Goal: Information Seeking & Learning: Learn about a topic

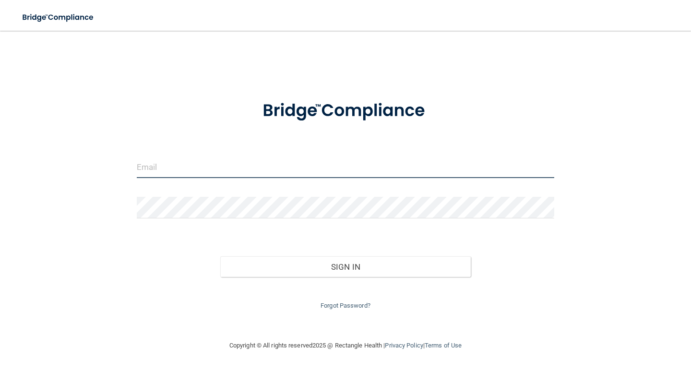
click at [264, 167] on input "email" at bounding box center [345, 167] width 417 height 22
type input "[EMAIL_ADDRESS][DOMAIN_NAME]"
drag, startPoint x: 264, startPoint y: 163, endPoint x: 125, endPoint y: 163, distance: 139.1
click at [125, 163] on div "[EMAIL_ADDRESS][DOMAIN_NAME] Invalid email/password. You don't have permission …" at bounding box center [345, 185] width 652 height 290
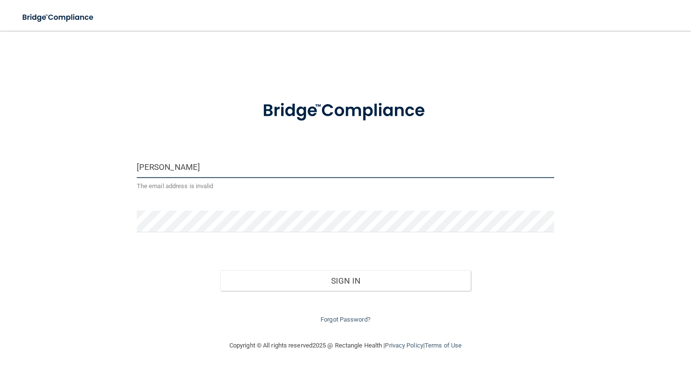
type input "elizabethg"
drag, startPoint x: 254, startPoint y: 168, endPoint x: 136, endPoint y: 175, distance: 118.7
click at [136, 175] on div "elizabethg The email address is invalid" at bounding box center [346, 177] width 432 height 43
click at [238, 168] on input "email" at bounding box center [345, 167] width 417 height 22
type input "[EMAIL_ADDRESS][DOMAIN_NAME]"
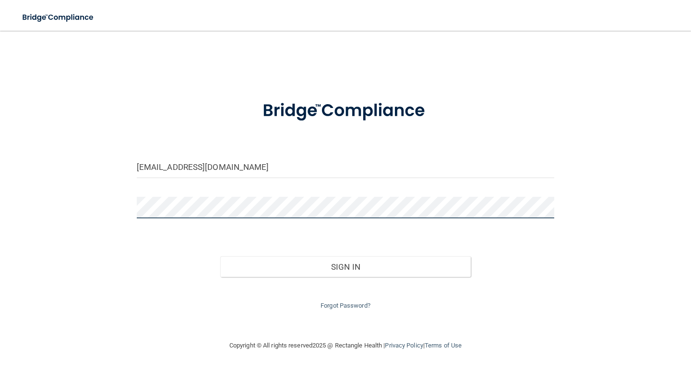
click at [220, 256] on button "Sign In" at bounding box center [345, 266] width 250 height 21
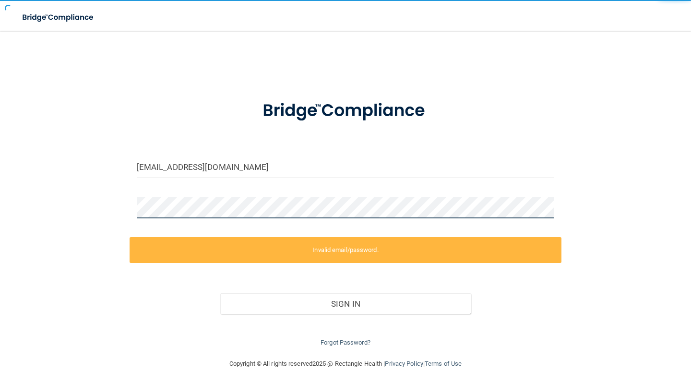
click at [220, 293] on button "Sign In" at bounding box center [345, 303] width 250 height 21
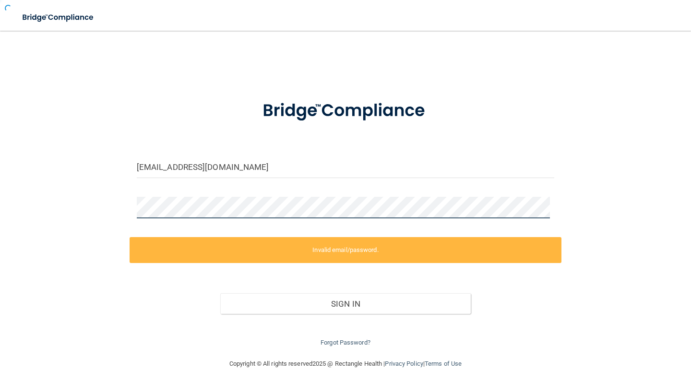
click at [220, 293] on button "Sign In" at bounding box center [345, 303] width 250 height 21
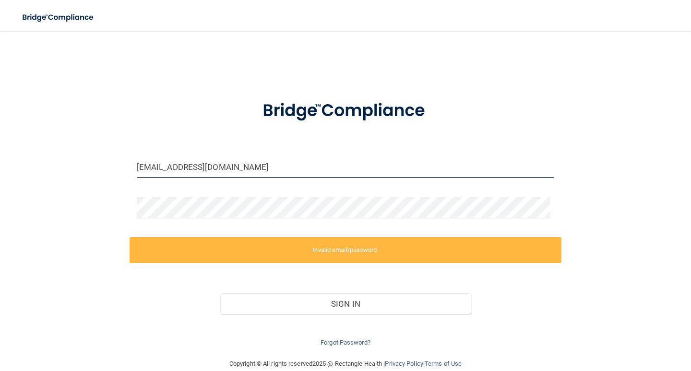
drag, startPoint x: 305, startPoint y: 172, endPoint x: 202, endPoint y: 172, distance: 102.2
drag, startPoint x: 202, startPoint y: 172, endPoint x: 142, endPoint y: 169, distance: 60.5
click at [142, 169] on input "[EMAIL_ADDRESS][DOMAIN_NAME]" at bounding box center [345, 167] width 417 height 22
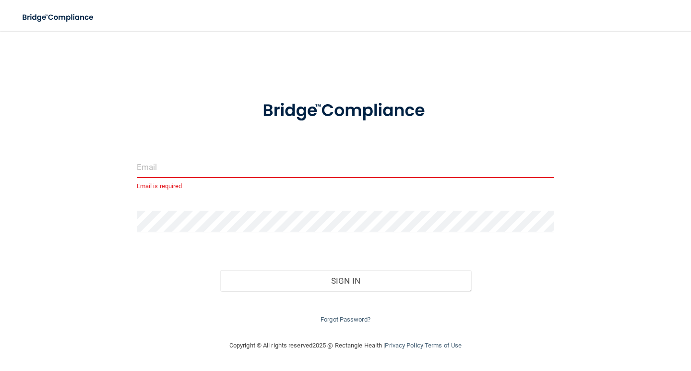
click at [200, 209] on form "Email is required Invalid email/password. You don't have permission to access t…" at bounding box center [345, 206] width 417 height 237
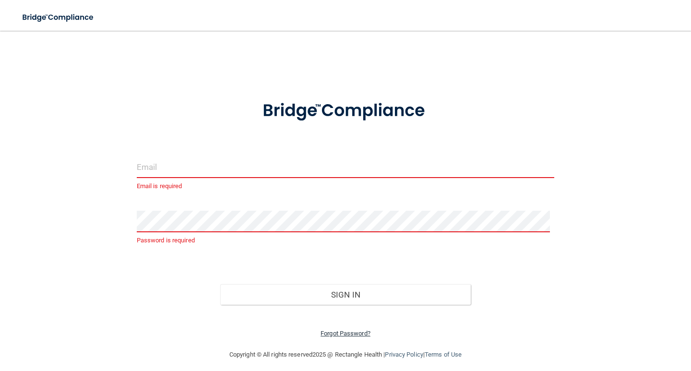
click at [339, 331] on link "Forgot Password?" at bounding box center [345, 333] width 50 height 7
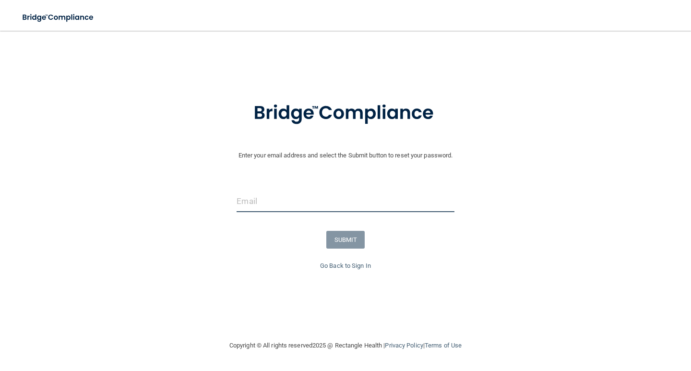
click at [254, 194] on input "email" at bounding box center [345, 201] width 217 height 22
type input "[EMAIL_ADDRESS][DOMAIN_NAME]"
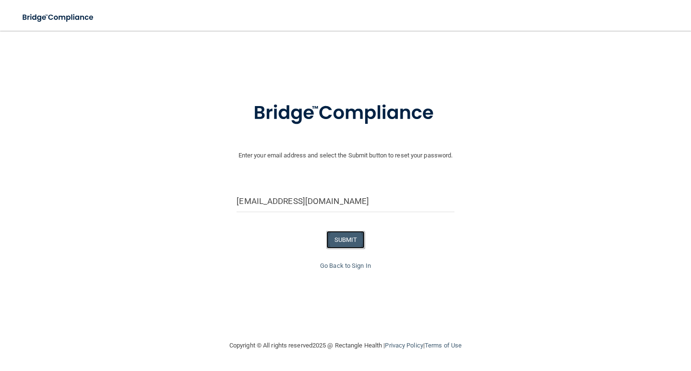
click at [356, 245] on button "SUBMIT" at bounding box center [345, 240] width 39 height 18
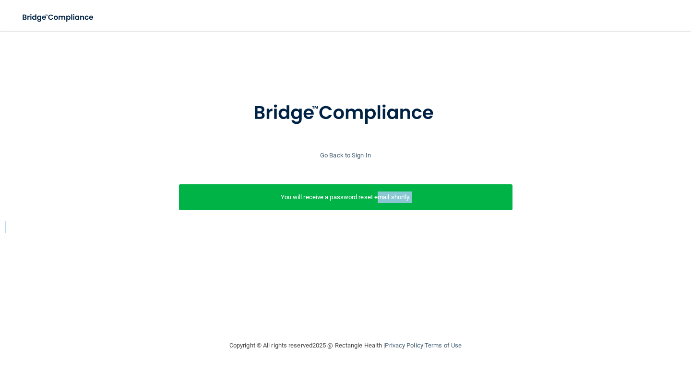
drag, startPoint x: 379, startPoint y: 207, endPoint x: 351, endPoint y: 248, distance: 49.4
click at [351, 248] on div "Enter your email address and select the Submit button to reset your password. […" at bounding box center [345, 185] width 652 height 290
click at [338, 156] on link "Go Back to Sign In" at bounding box center [345, 155] width 51 height 7
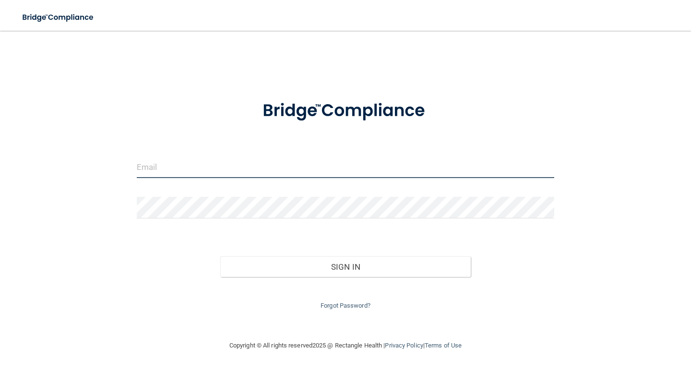
click at [306, 158] on input "email" at bounding box center [345, 167] width 417 height 22
type input "[EMAIL_ADDRESS][DOMAIN_NAME]"
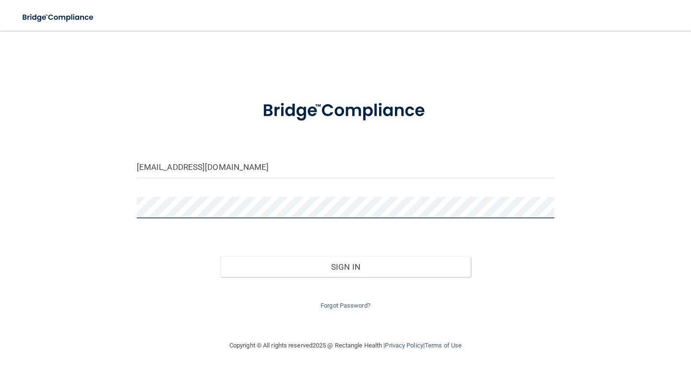
click at [220, 256] on button "Sign In" at bounding box center [345, 266] width 250 height 21
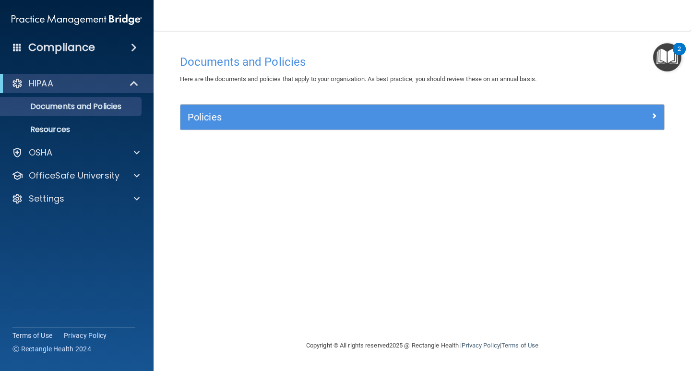
click at [664, 60] on img "Open Resource Center, 2 new notifications" at bounding box center [667, 57] width 28 height 28
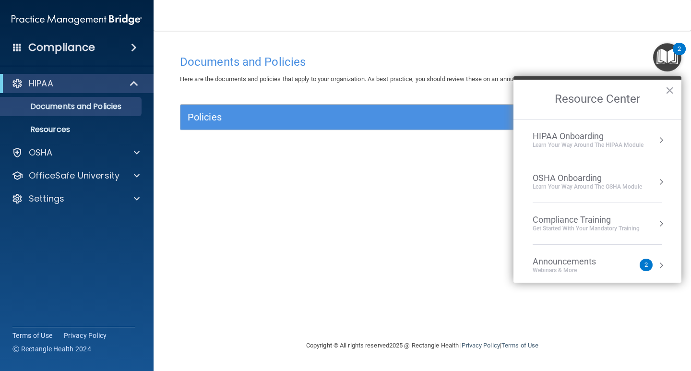
click at [656, 268] on button "Resource Center" at bounding box center [661, 266] width 10 height 10
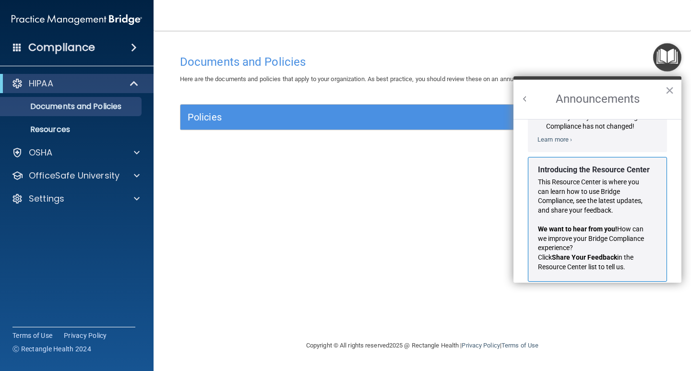
scroll to position [168, 0]
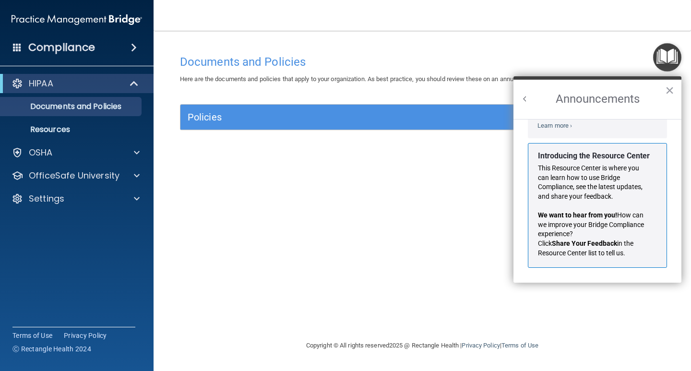
click at [500, 236] on div "Documents and Policies Here are the documents and policies that apply to your o…" at bounding box center [422, 195] width 499 height 290
click at [671, 97] on button "×" at bounding box center [669, 90] width 9 height 15
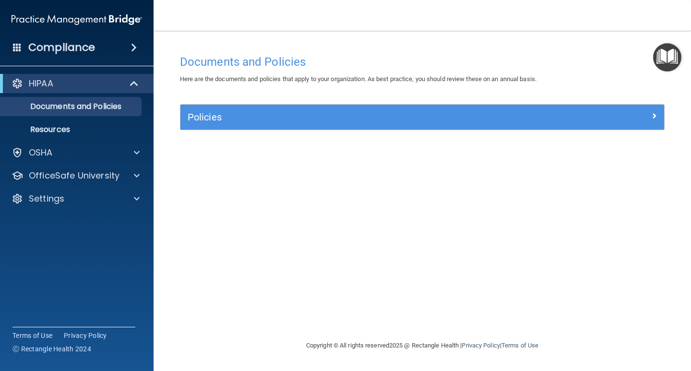
click at [671, 94] on div "Documents and Policies Here are the documents and policies that apply to your o…" at bounding box center [422, 195] width 499 height 290
click at [103, 145] on div "OSHA" at bounding box center [77, 152] width 154 height 19
click at [130, 151] on div at bounding box center [135, 153] width 24 height 12
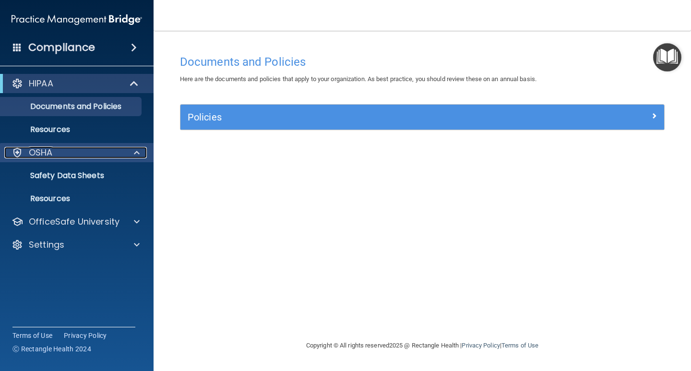
click at [138, 148] on span at bounding box center [137, 153] width 6 height 12
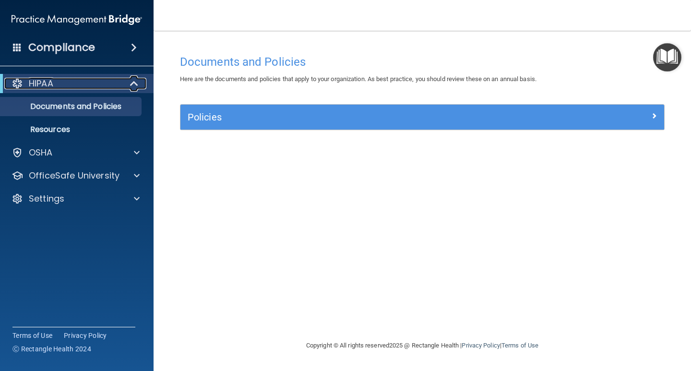
click at [132, 83] on span at bounding box center [135, 84] width 8 height 12
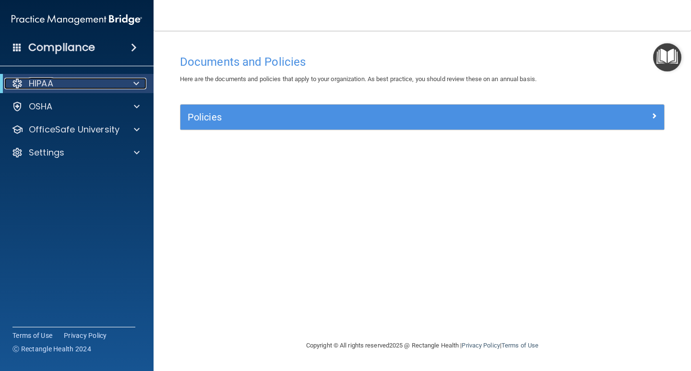
click at [132, 83] on div at bounding box center [135, 84] width 24 height 12
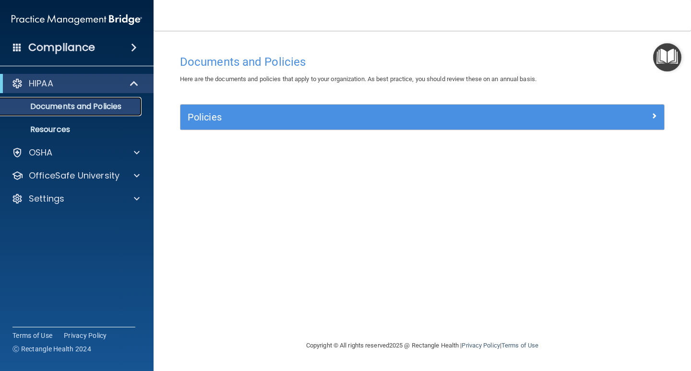
click at [114, 109] on p "Documents and Policies" at bounding box center [71, 107] width 131 height 10
click at [316, 127] on div "Policies" at bounding box center [422, 117] width 484 height 25
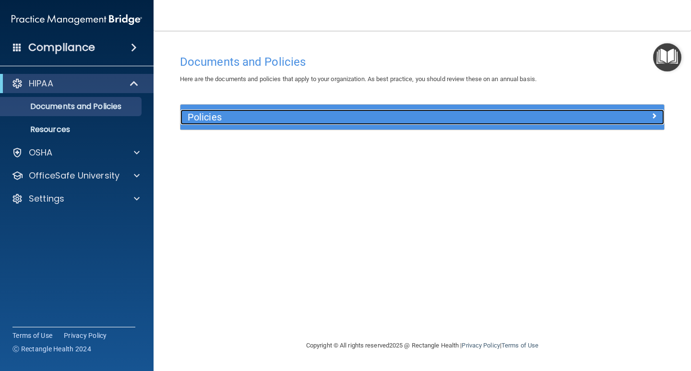
click at [322, 122] on h5 "Policies" at bounding box center [362, 117] width 348 height 11
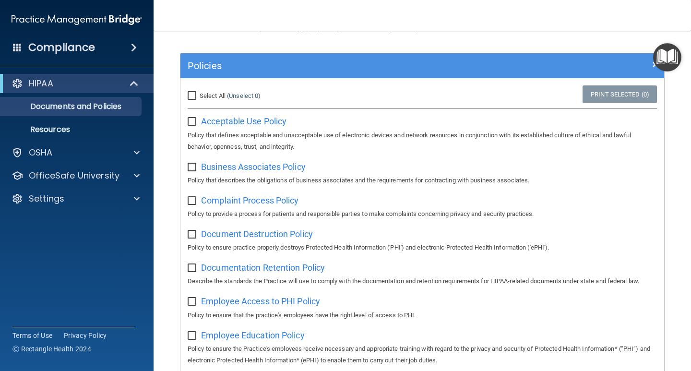
scroll to position [0, 0]
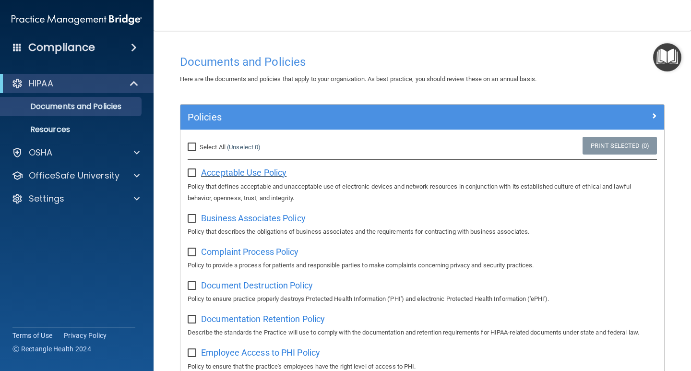
click at [224, 173] on span "Acceptable Use Policy" at bounding box center [243, 172] width 85 height 10
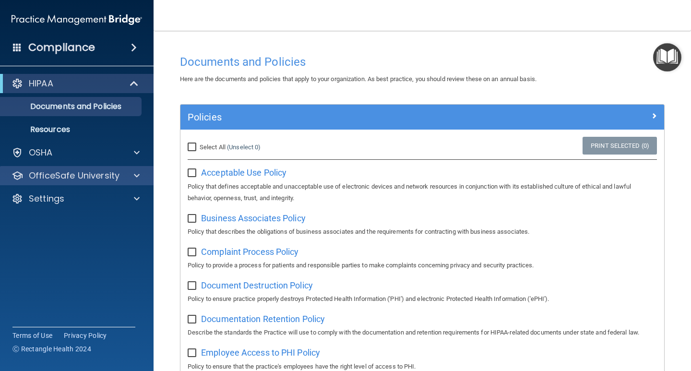
click at [131, 181] on div "OfficeSafe University" at bounding box center [77, 175] width 154 height 19
click at [135, 177] on span at bounding box center [137, 176] width 6 height 12
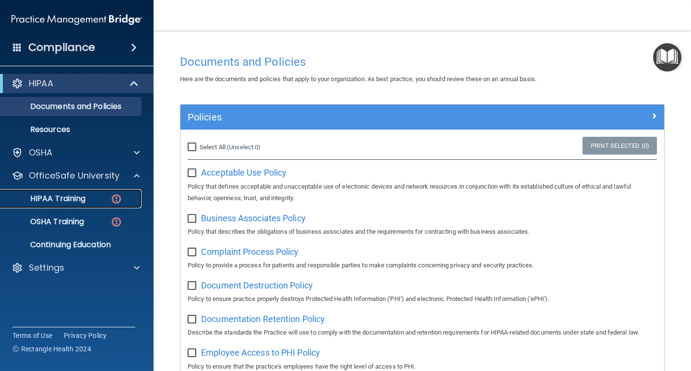
click at [115, 203] on img at bounding box center [116, 199] width 12 height 12
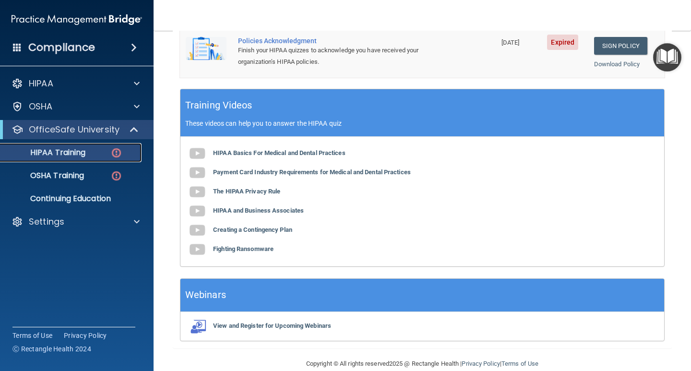
scroll to position [352, 0]
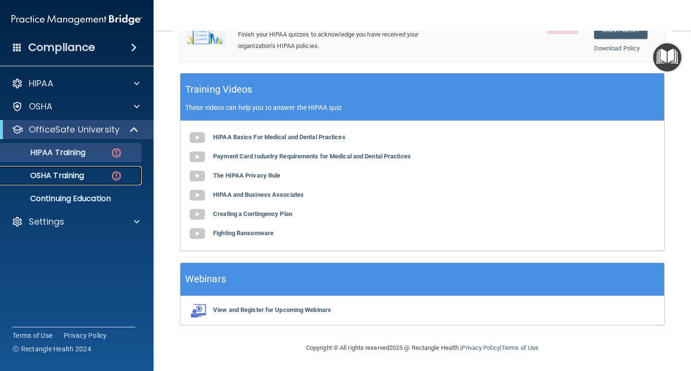
click at [120, 179] on img at bounding box center [116, 176] width 12 height 12
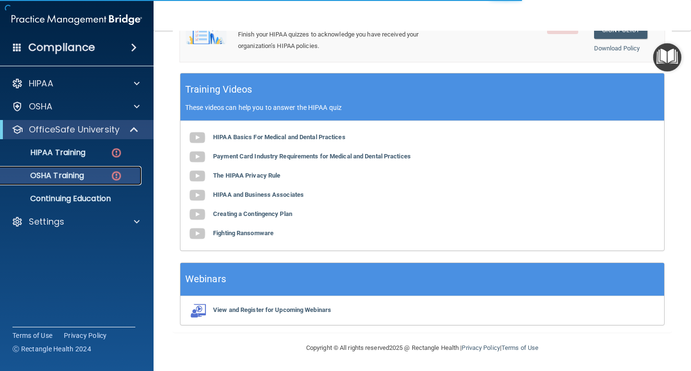
scroll to position [128, 0]
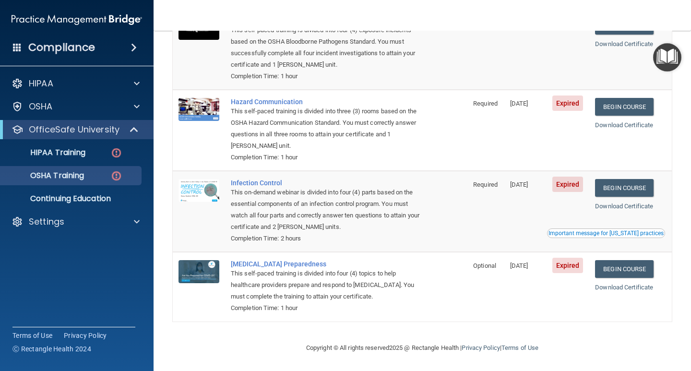
click at [579, 232] on div "Important message for [US_STATE] practices" at bounding box center [605, 233] width 115 height 6
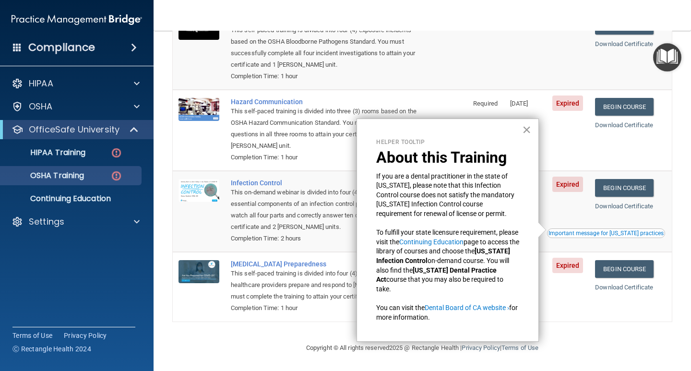
click at [524, 131] on button "×" at bounding box center [526, 129] width 9 height 15
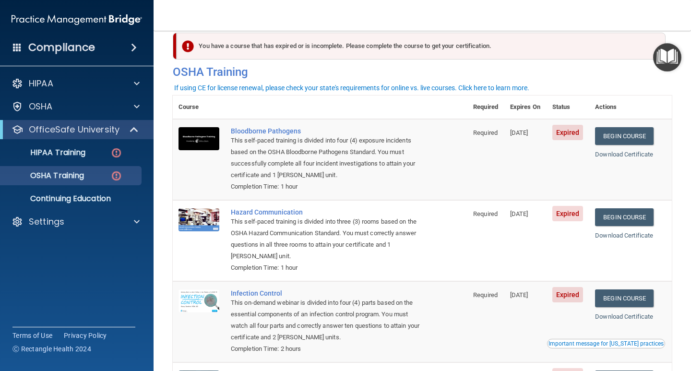
scroll to position [0, 0]
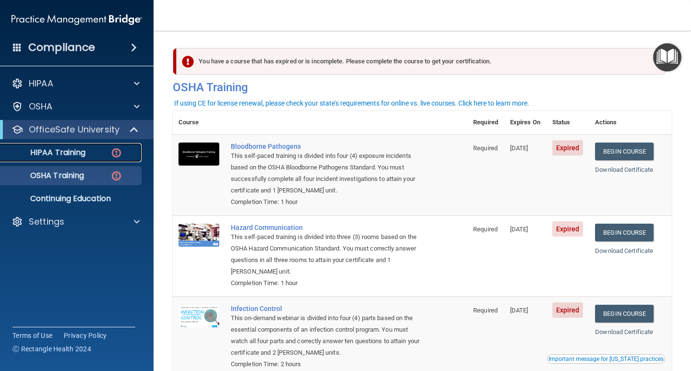
click at [119, 152] on img at bounding box center [116, 153] width 12 height 12
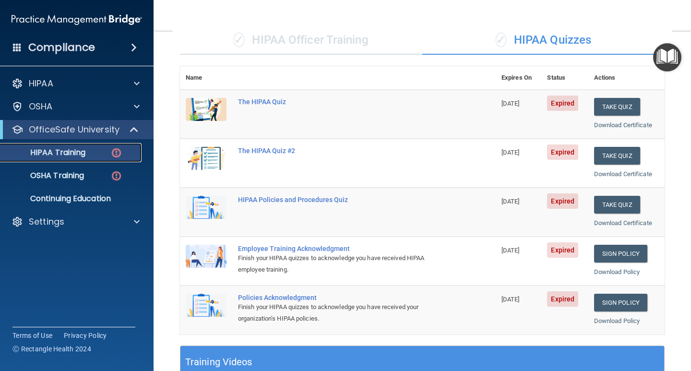
scroll to position [48, 0]
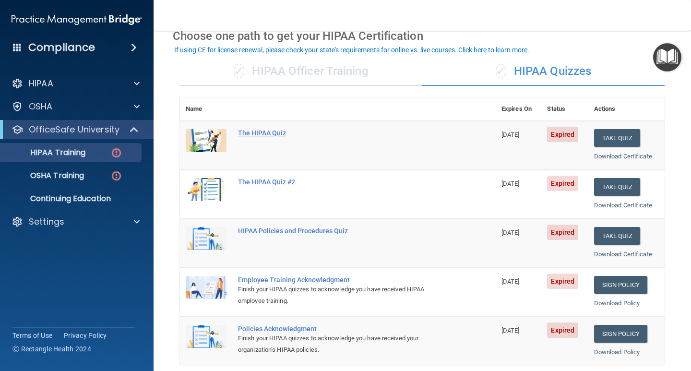
click at [275, 135] on div "The HIPAA Quiz" at bounding box center [343, 133] width 210 height 8
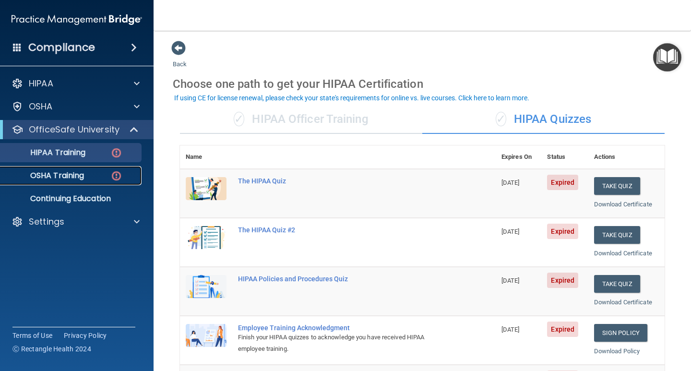
click at [114, 173] on img at bounding box center [116, 176] width 12 height 12
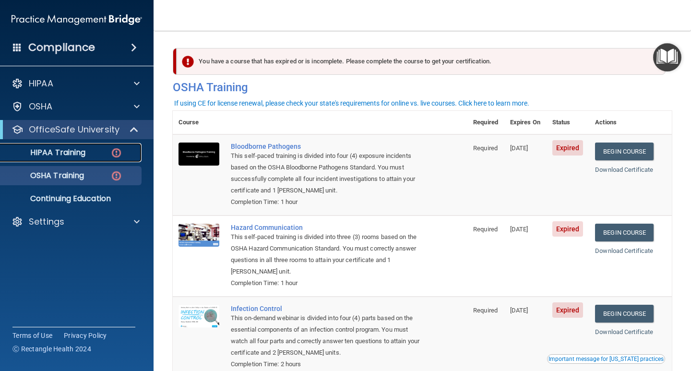
click at [117, 155] on img at bounding box center [116, 153] width 12 height 12
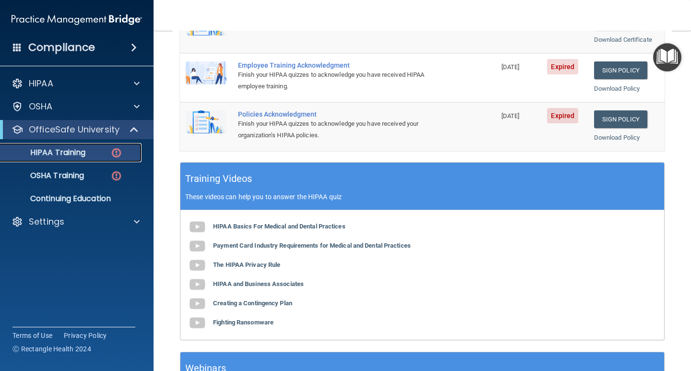
scroll to position [288, 0]
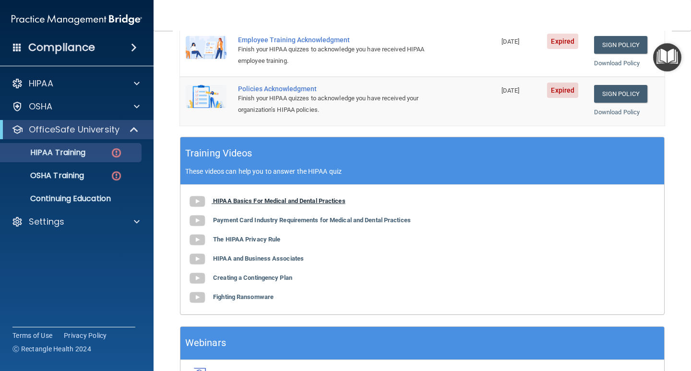
click at [326, 198] on b "HIPAA Basics For Medical and Dental Practices" at bounding box center [279, 200] width 132 height 7
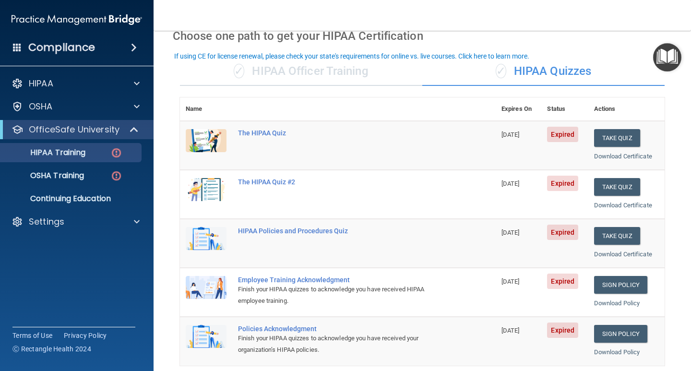
scroll to position [0, 0]
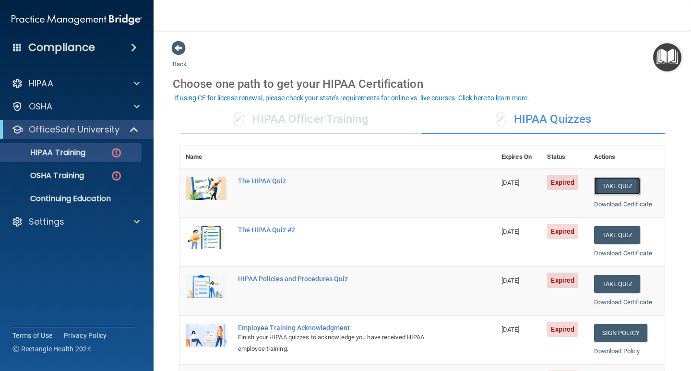
click at [602, 186] on button "Take Quiz" at bounding box center [617, 186] width 46 height 18
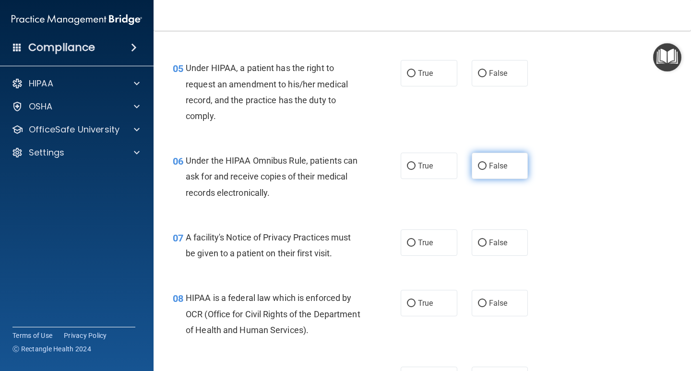
scroll to position [373, 0]
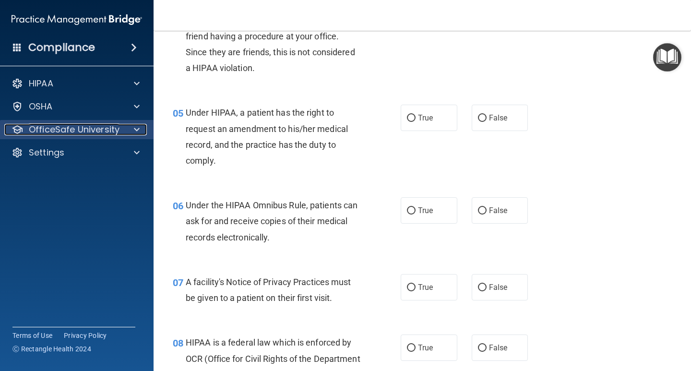
click at [135, 133] on span at bounding box center [137, 130] width 6 height 12
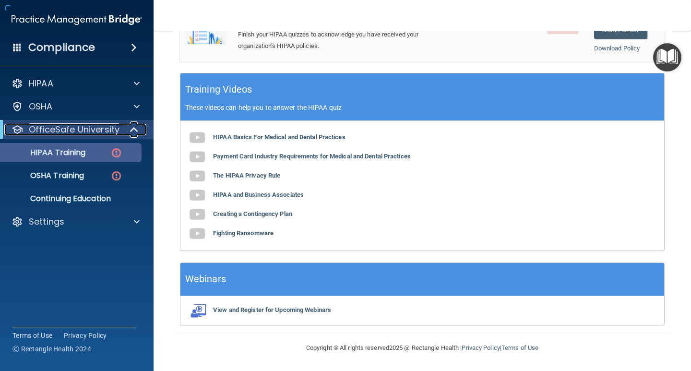
scroll to position [352, 0]
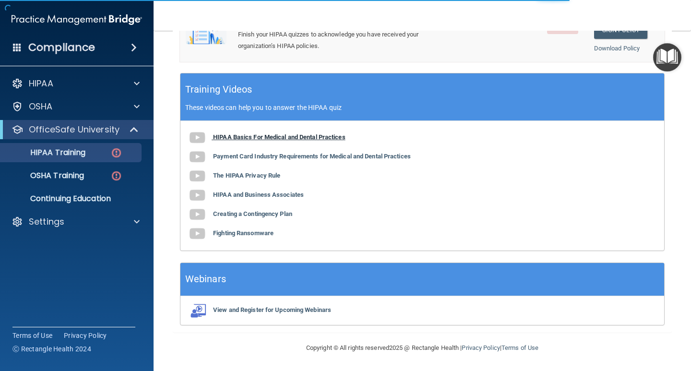
click at [297, 135] on b "HIPAA Basics For Medical and Dental Practices" at bounding box center [279, 136] width 132 height 7
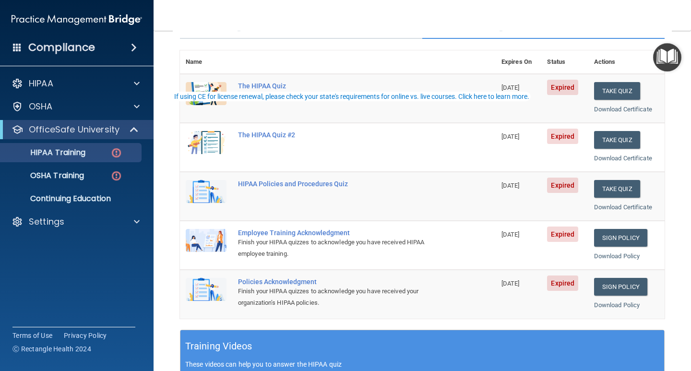
scroll to position [0, 0]
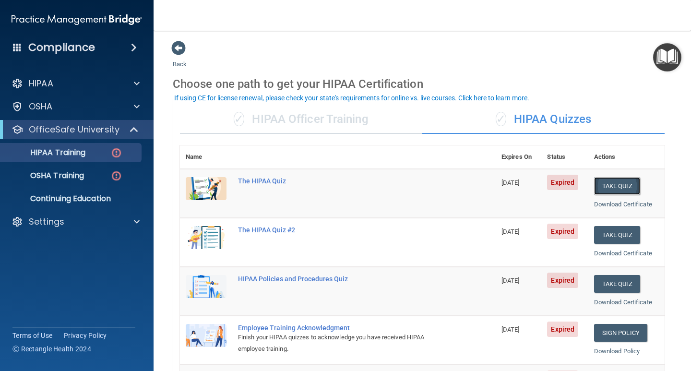
click at [616, 184] on button "Take Quiz" at bounding box center [617, 186] width 46 height 18
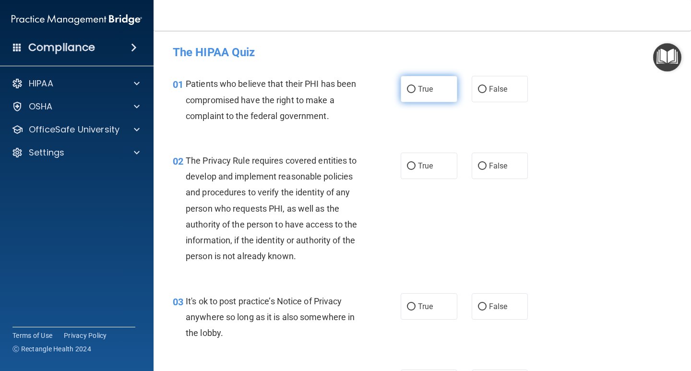
click at [420, 93] on span "True" at bounding box center [425, 88] width 15 height 9
click at [415, 93] on input "True" at bounding box center [411, 89] width 9 height 7
radio input "true"
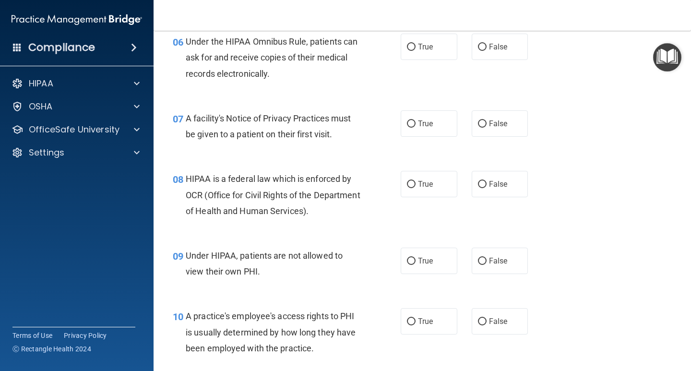
scroll to position [480, 0]
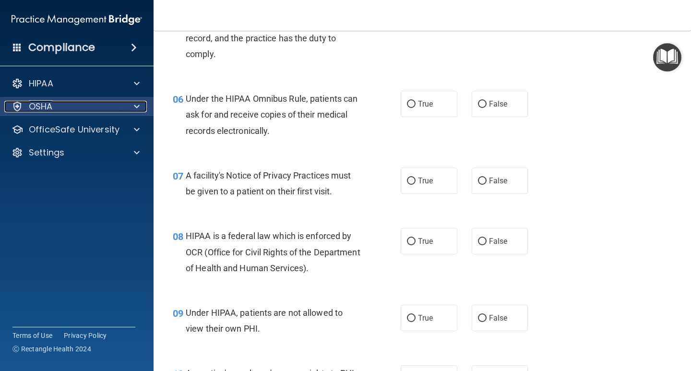
click at [118, 106] on div "OSHA" at bounding box center [63, 107] width 119 height 12
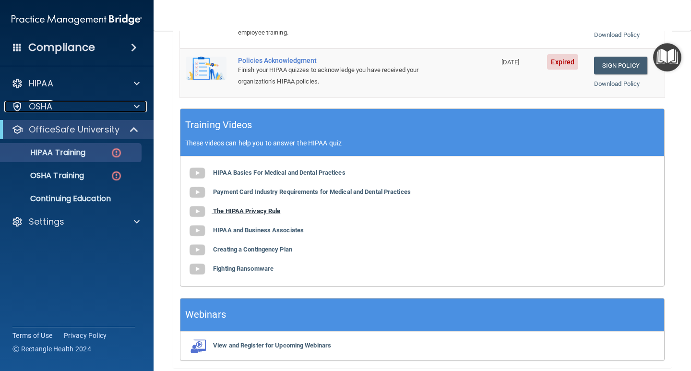
scroll to position [352, 0]
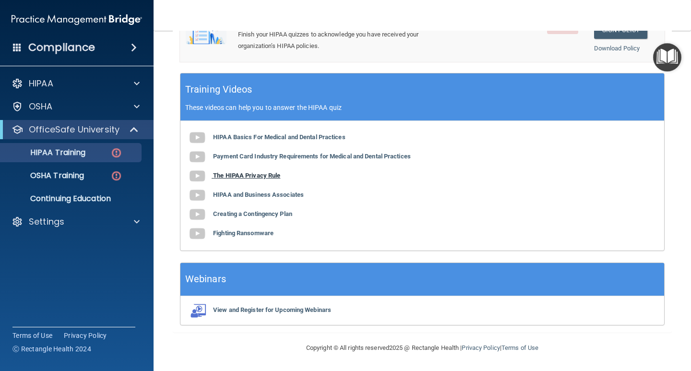
click at [264, 173] on b "The HIPAA Privacy Rule" at bounding box center [246, 175] width 67 height 7
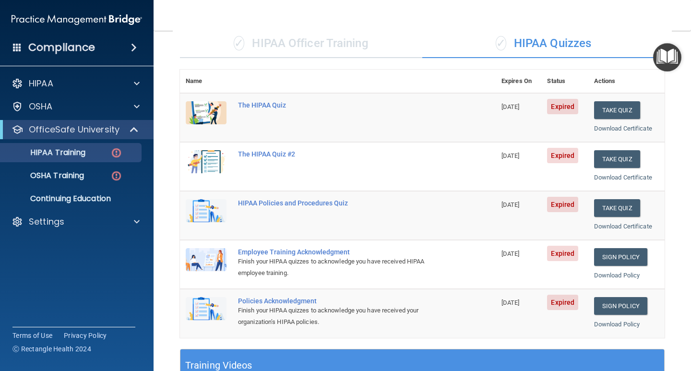
scroll to position [64, 0]
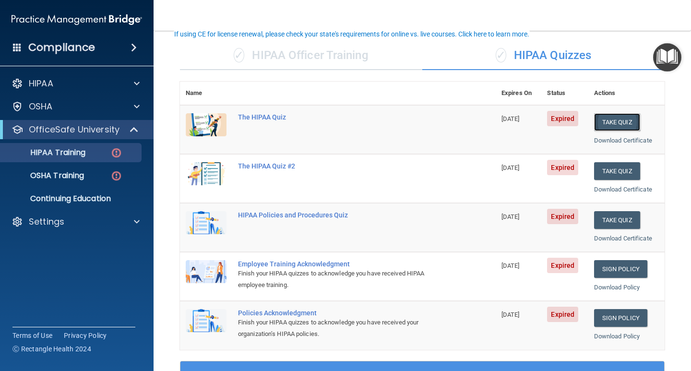
click at [608, 124] on button "Take Quiz" at bounding box center [617, 122] width 46 height 18
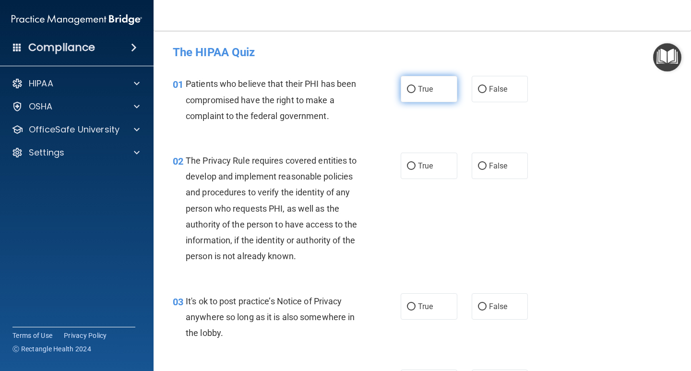
click at [429, 95] on label "True" at bounding box center [429, 89] width 57 height 26
click at [415, 93] on input "True" at bounding box center [411, 89] width 9 height 7
radio input "true"
click at [422, 169] on span "True" at bounding box center [425, 165] width 15 height 9
click at [415, 169] on input "True" at bounding box center [411, 166] width 9 height 7
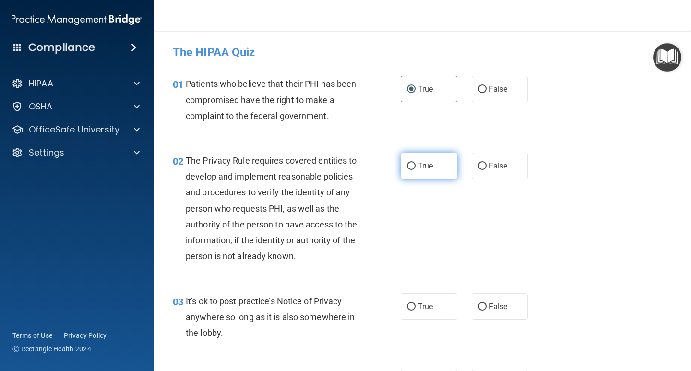
radio input "true"
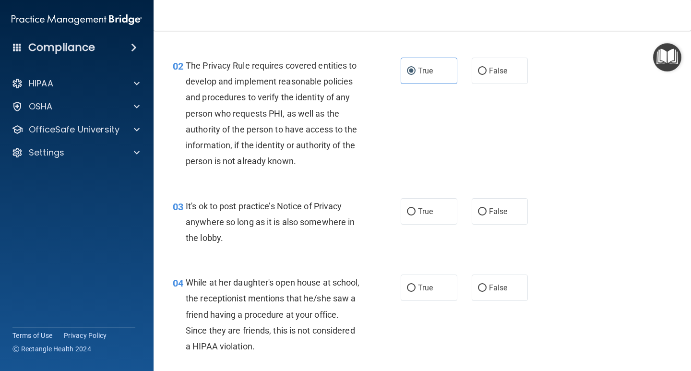
scroll to position [96, 0]
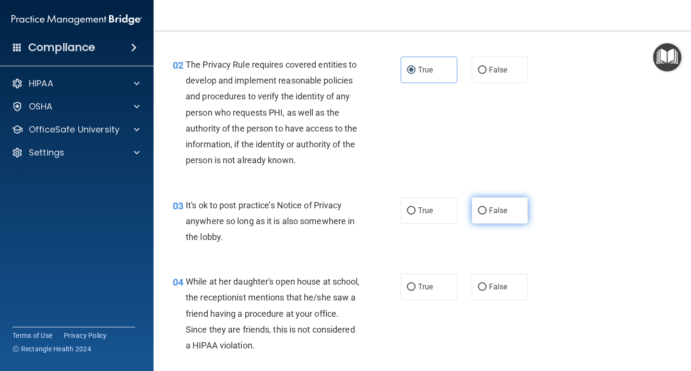
click at [480, 210] on input "False" at bounding box center [482, 210] width 9 height 7
radio input "true"
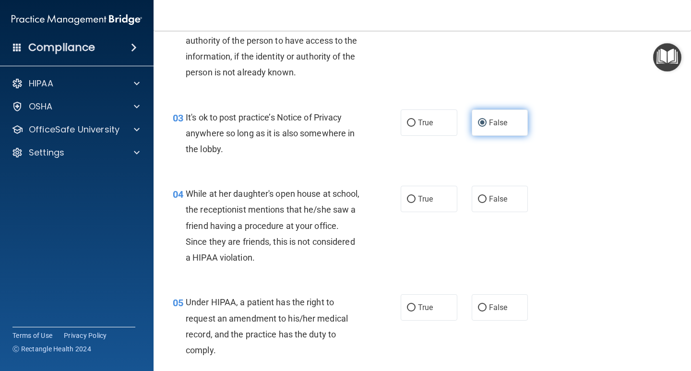
scroll to position [192, 0]
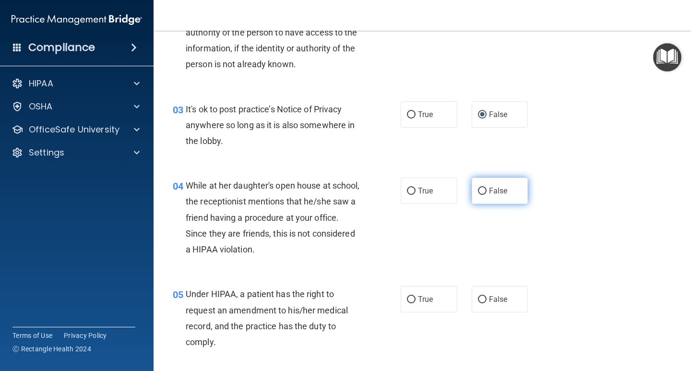
click at [472, 195] on label "False" at bounding box center [500, 191] width 57 height 26
click at [478, 195] on input "False" at bounding box center [482, 191] width 9 height 7
radio input "true"
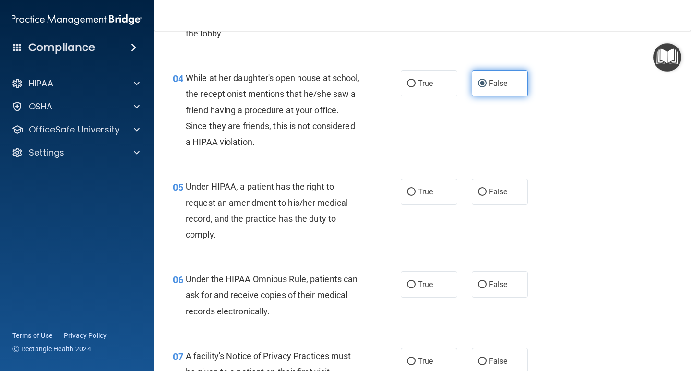
scroll to position [336, 0]
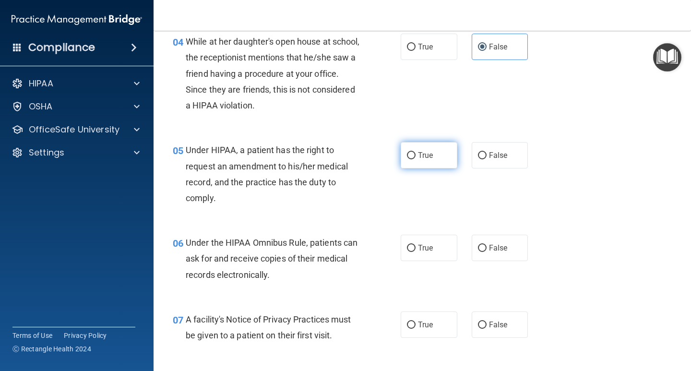
click at [420, 155] on span "True" at bounding box center [425, 155] width 15 height 9
click at [415, 155] on input "True" at bounding box center [411, 155] width 9 height 7
radio input "true"
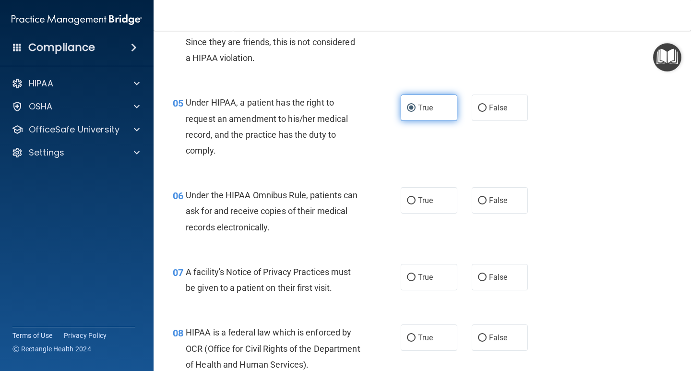
scroll to position [384, 0]
click at [473, 112] on label "False" at bounding box center [500, 107] width 57 height 26
click at [478, 111] on input "False" at bounding box center [482, 107] width 9 height 7
radio input "true"
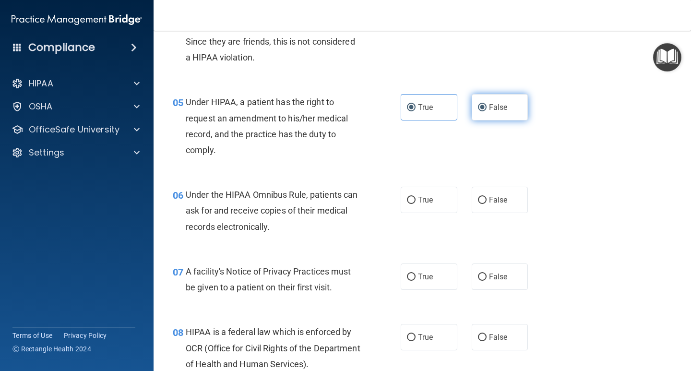
radio input "false"
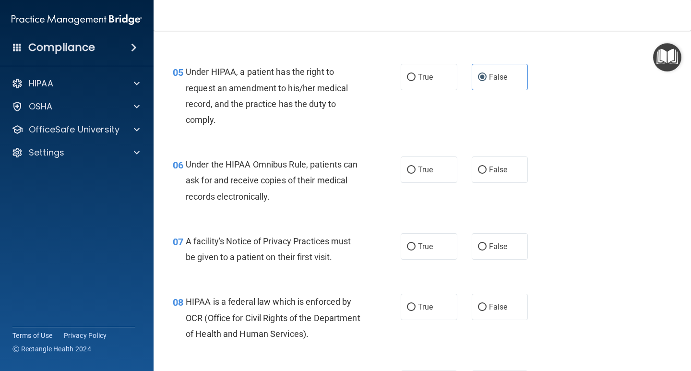
scroll to position [528, 0]
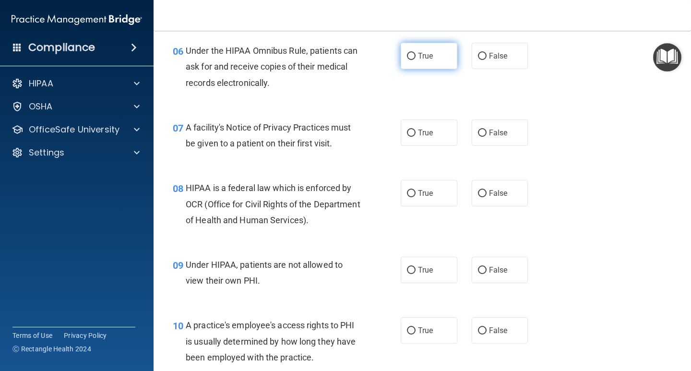
click at [427, 64] on label "True" at bounding box center [429, 56] width 57 height 26
click at [415, 60] on input "True" at bounding box center [411, 56] width 9 height 7
radio input "true"
click at [420, 131] on span "True" at bounding box center [425, 132] width 15 height 9
click at [415, 131] on input "True" at bounding box center [411, 133] width 9 height 7
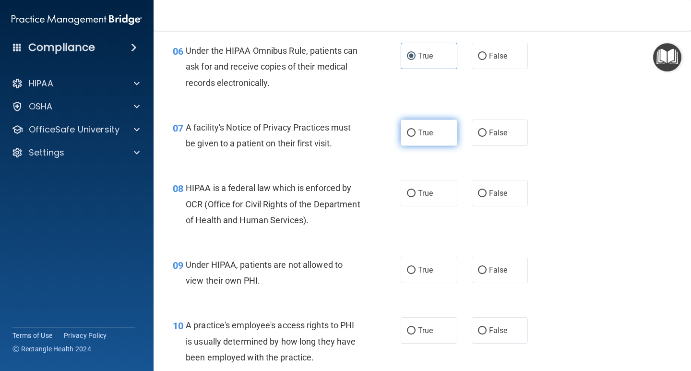
radio input "true"
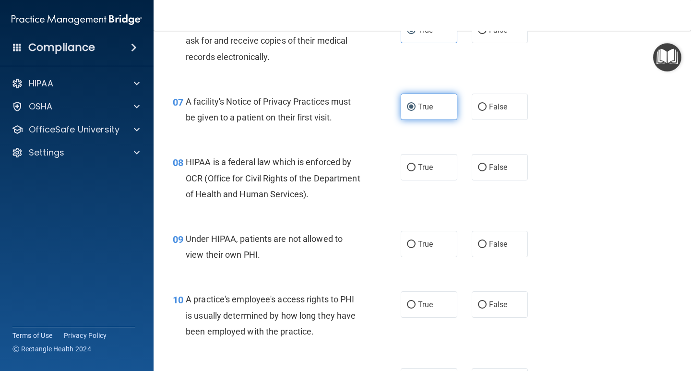
scroll to position [576, 0]
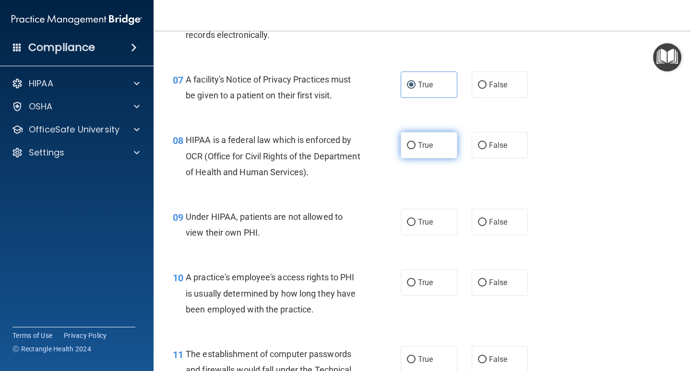
click at [431, 138] on label "True" at bounding box center [429, 145] width 57 height 26
click at [415, 142] on input "True" at bounding box center [411, 145] width 9 height 7
radio input "true"
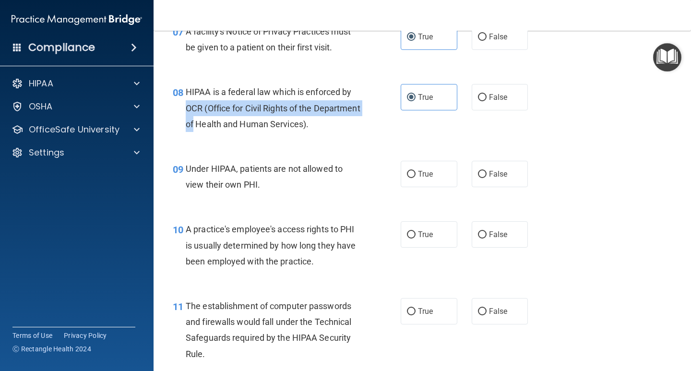
drag, startPoint x: 353, startPoint y: 90, endPoint x: 241, endPoint y: 116, distance: 114.9
click at [241, 116] on div "HIPAA is a federal law which is enforced by OCR (Office for Civil Rights of the…" at bounding box center [277, 108] width 182 height 48
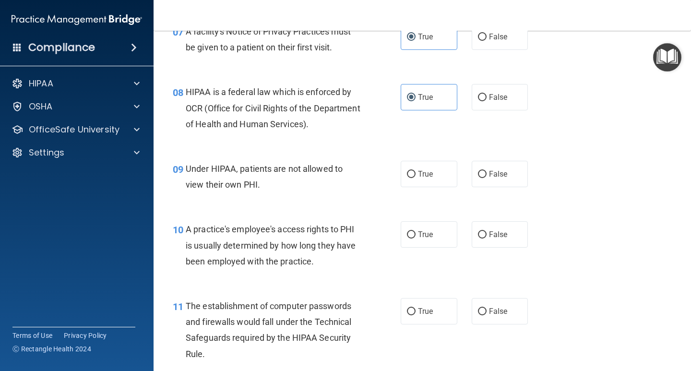
drag, startPoint x: 219, startPoint y: 89, endPoint x: 187, endPoint y: 89, distance: 31.7
click at [218, 89] on span "HIPAA is a federal law which is enforced by OCR (Office for Civil Rights of the…" at bounding box center [273, 108] width 175 height 42
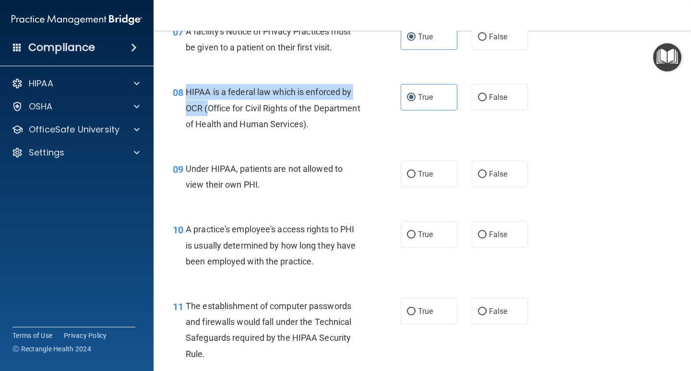
drag, startPoint x: 187, startPoint y: 89, endPoint x: 206, endPoint y: 107, distance: 26.8
click at [206, 107] on span "HIPAA is a federal law which is enforced by OCR (Office for Civil Rights of the…" at bounding box center [273, 108] width 175 height 42
copy span "HIPAA is a federal law which is enforced by OCR ("
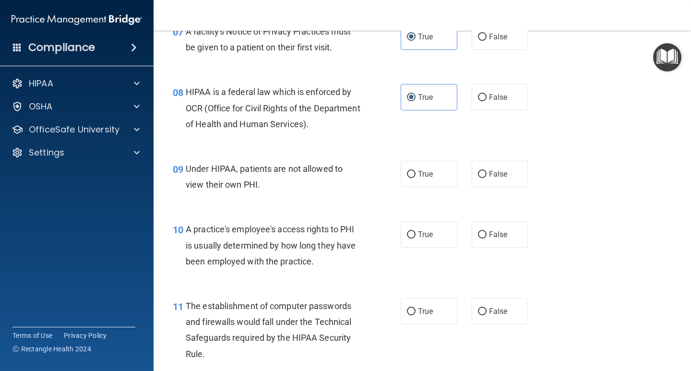
click at [433, 127] on div "08 HIPAA is a federal law which is enforced by OCR (Office for Civil Rights of …" at bounding box center [422, 110] width 513 height 77
click at [488, 165] on label "False" at bounding box center [500, 174] width 57 height 26
click at [486, 171] on input "False" at bounding box center [482, 174] width 9 height 7
radio input "true"
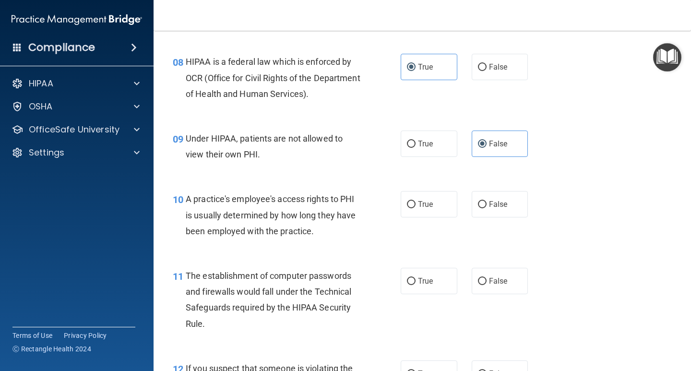
scroll to position [768, 0]
